Goal: Check status: Check status

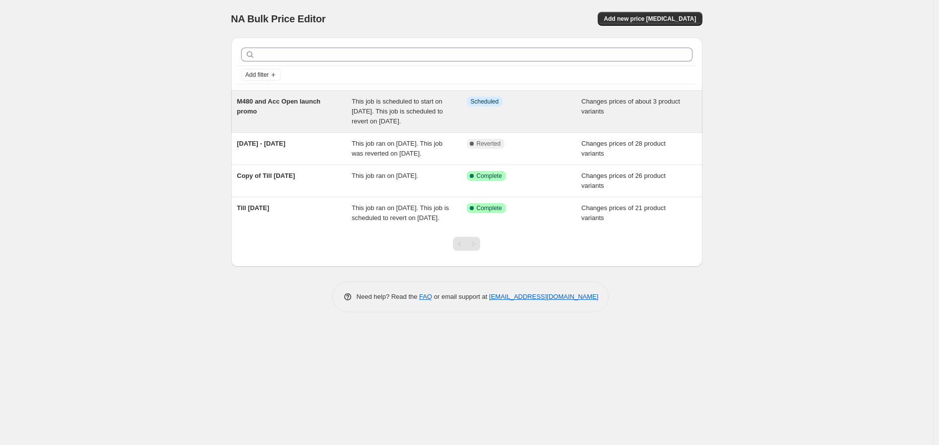
click at [435, 119] on span "This job is scheduled to start on [DATE]. This job is scheduled to revert on [D…" at bounding box center [397, 111] width 91 height 27
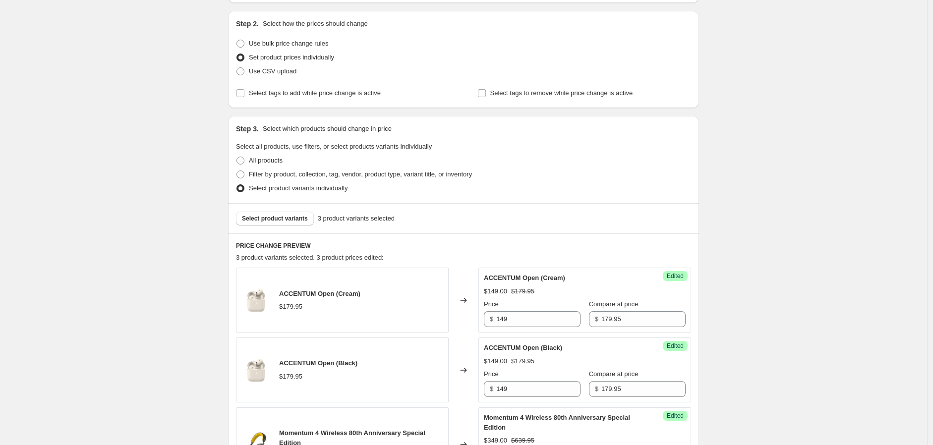
scroll to position [385, 0]
